Goal: Task Accomplishment & Management: Manage account settings

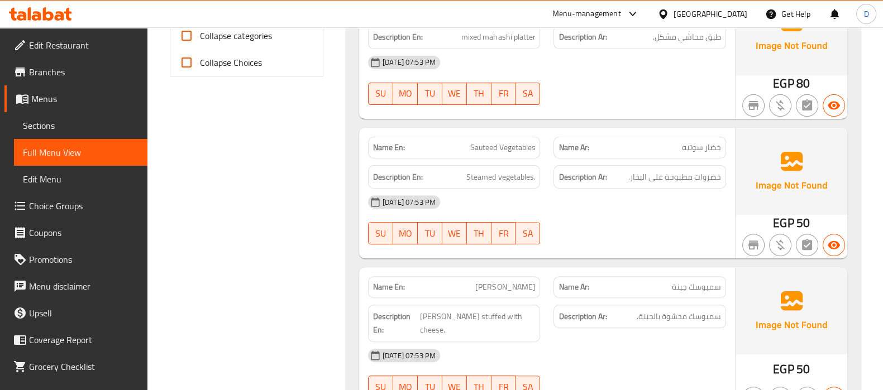
scroll to position [497, 0]
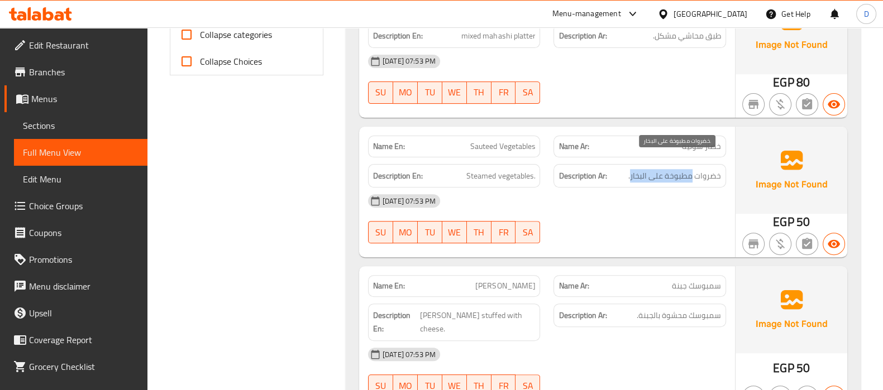
drag, startPoint x: 692, startPoint y: 164, endPoint x: 632, endPoint y: 163, distance: 60.4
click at [632, 169] on span "خضروات مطبوخة على البخار." at bounding box center [674, 176] width 93 height 14
copy span "مطبوخة على البخار"
click at [492, 141] on span "Sauteed Vegetables" at bounding box center [502, 147] width 65 height 12
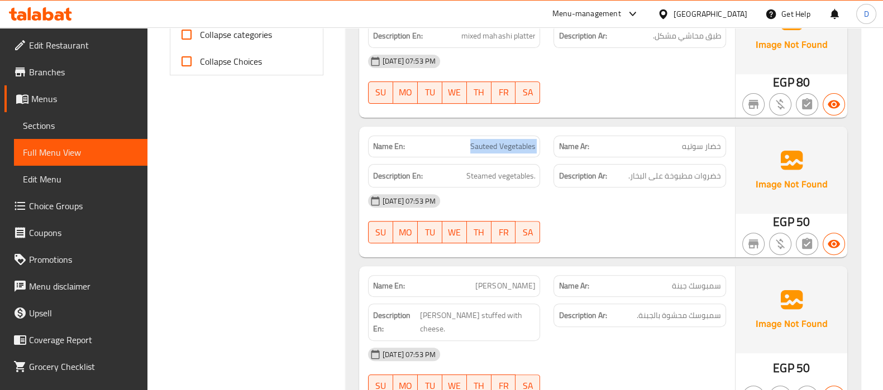
copy span "Sauteed Vegetables"
click at [492, 141] on span "Sauteed Vegetables" at bounding box center [502, 147] width 65 height 12
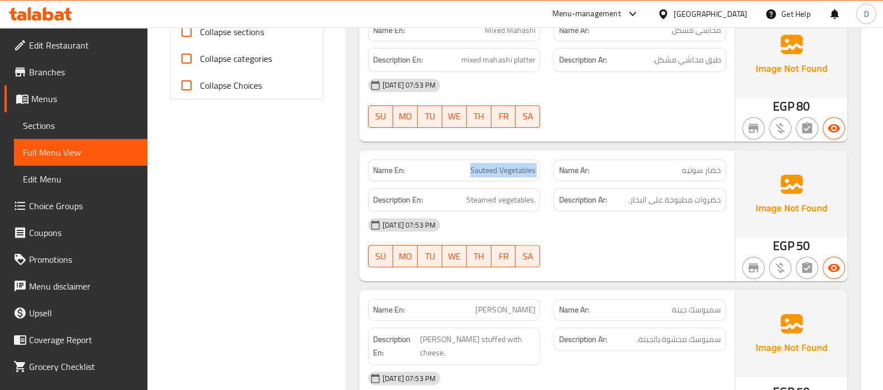
scroll to position [470, 0]
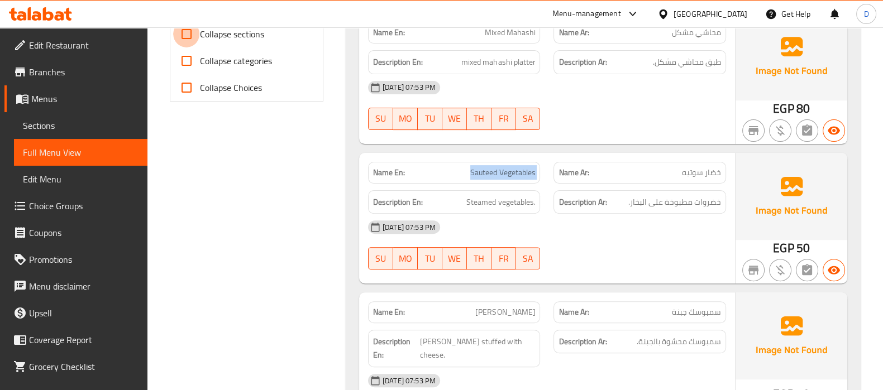
click at [195, 40] on input "Collapse sections" at bounding box center [186, 34] width 27 height 27
checkbox input "true"
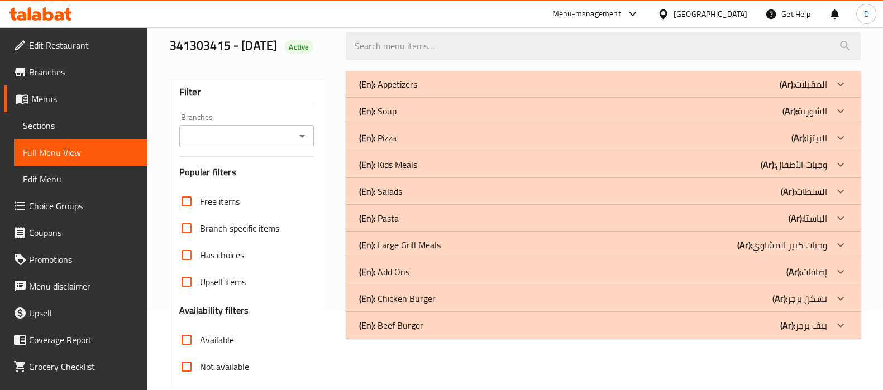
scroll to position [77, 0]
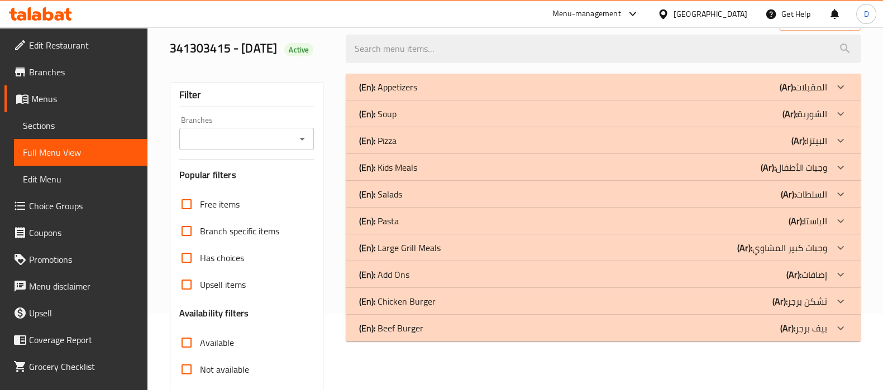
click at [535, 272] on div "(En): Add Ons (Ar): إضافات" at bounding box center [593, 274] width 468 height 13
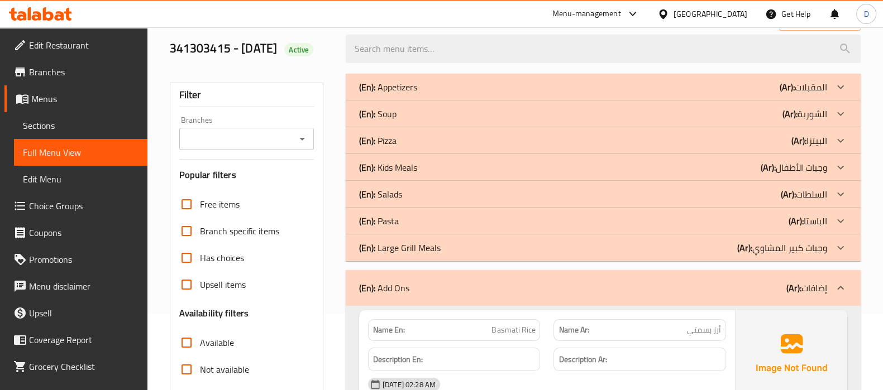
click at [535, 272] on div "(En): Add Ons (Ar): إضافات" at bounding box center [603, 288] width 515 height 36
